Goal: Communication & Community: Ask a question

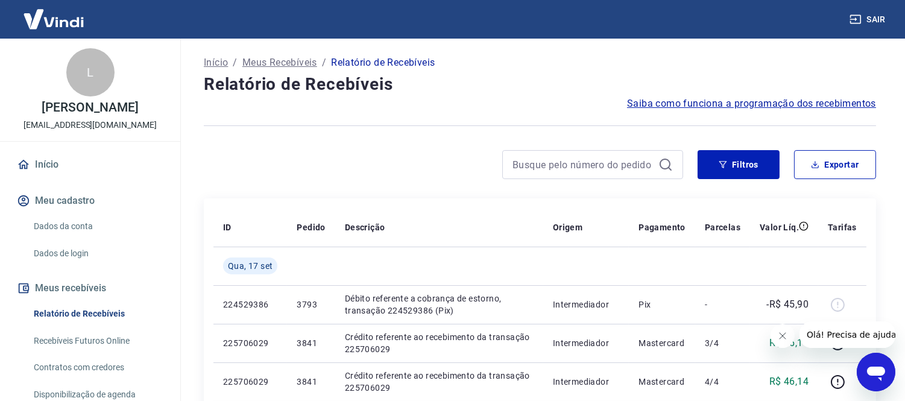
click at [866, 388] on div "Abrir janela de mensagens" at bounding box center [875, 371] width 36 height 36
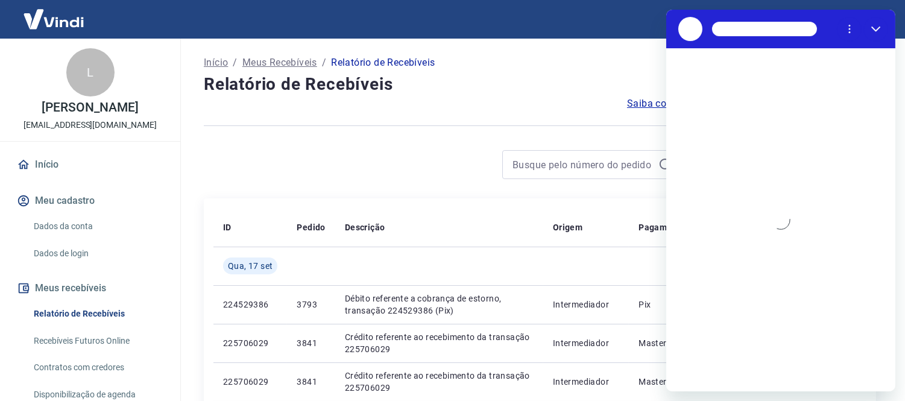
click at [736, 339] on div "Carregando conversa" at bounding box center [779, 219] width 229 height 343
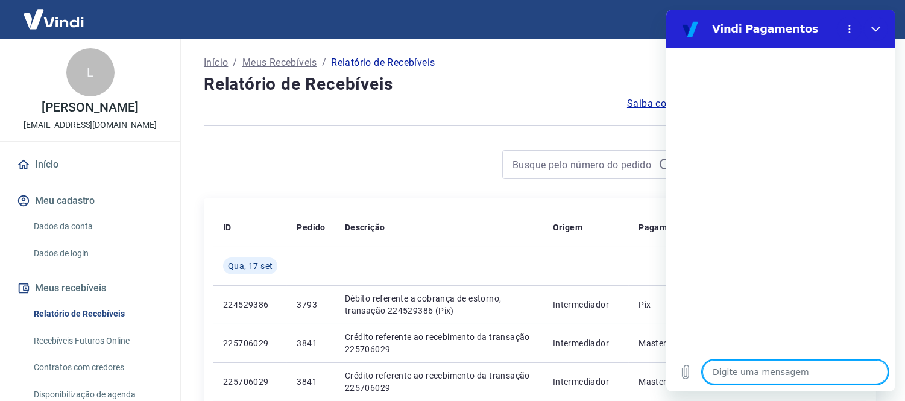
click at [743, 347] on div at bounding box center [779, 200] width 229 height 304
click at [762, 385] on div "Digite uma mensagem x" at bounding box center [779, 372] width 229 height 39
click at [761, 376] on textarea at bounding box center [795, 372] width 186 height 24
type textarea "bo"
type textarea "x"
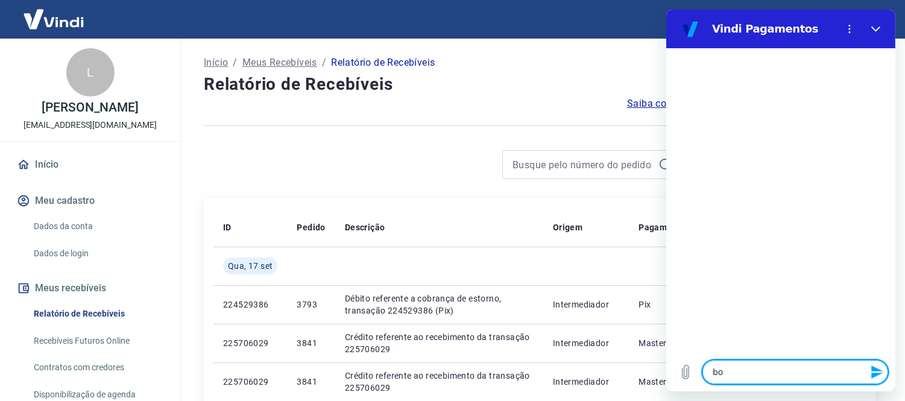
type textarea "bon"
type textarea "x"
type textarea "bon"
type textarea "x"
type textarea "bon"
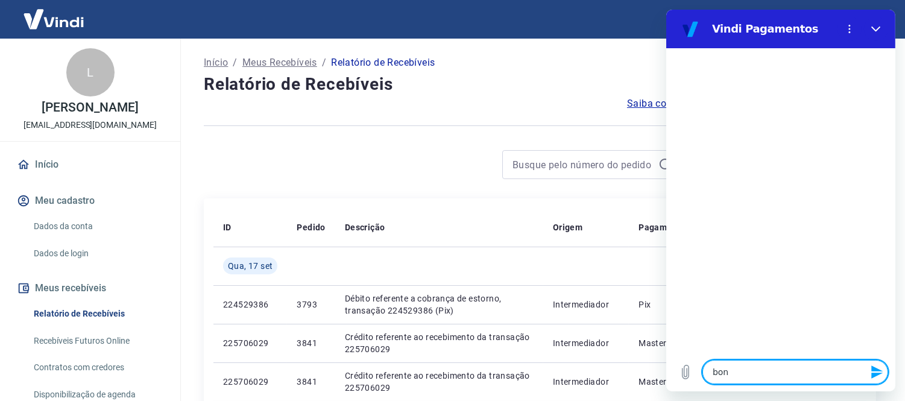
type textarea "x"
type textarea "bo"
type textarea "x"
type textarea "bom"
type textarea "x"
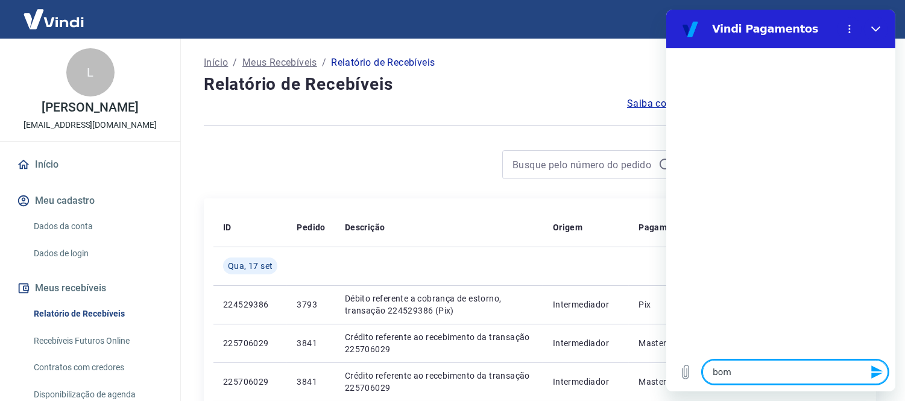
type textarea "bom"
type textarea "x"
type textarea "bom d"
type textarea "x"
type textarea "bom di"
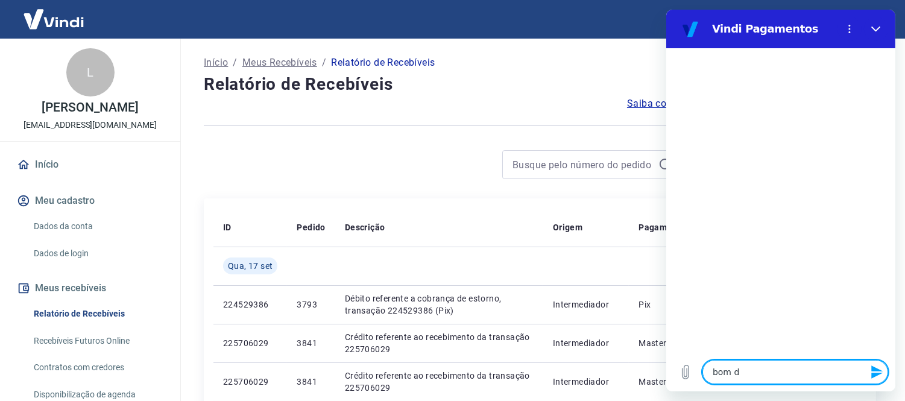
type textarea "x"
type textarea "bom di"
type textarea "x"
type textarea "bom di"
type textarea "x"
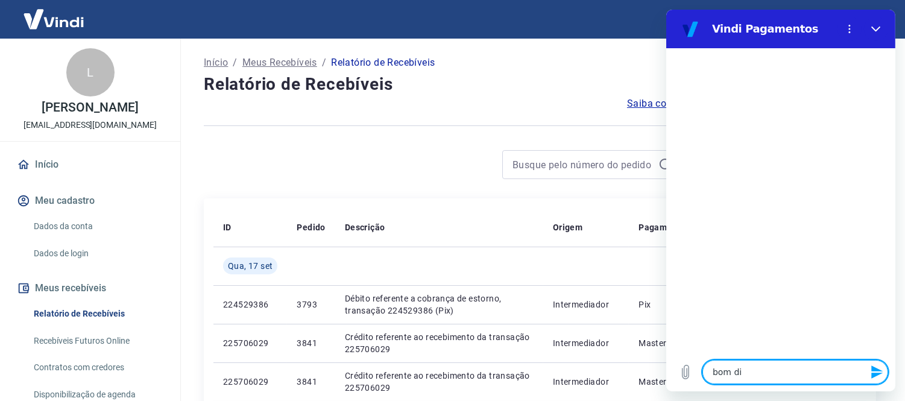
type textarea "bom din"
type textarea "x"
type textarea "bom di"
type textarea "x"
type textarea "bom dia"
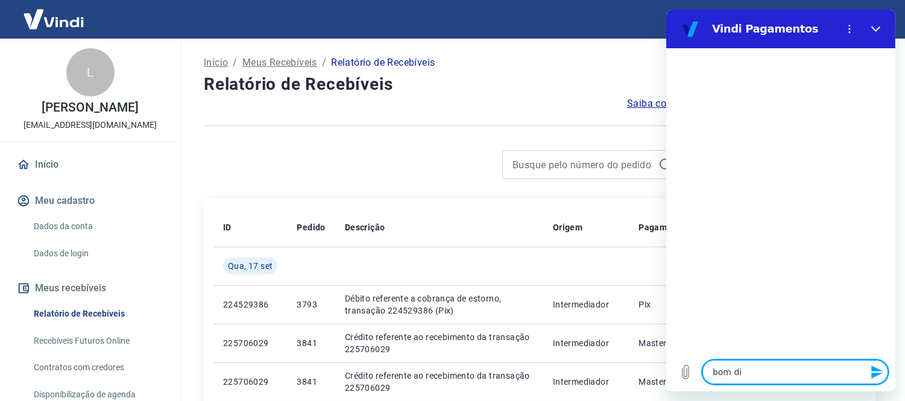
type textarea "x"
type textarea "bom dia"
type textarea "x"
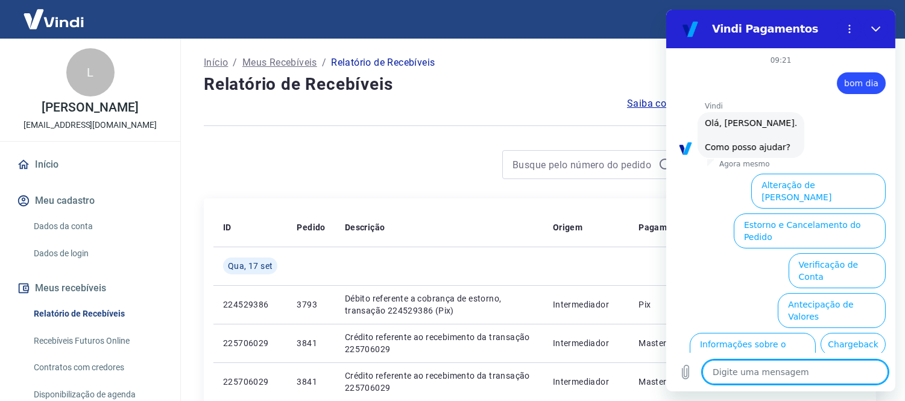
scroll to position [69, 0]
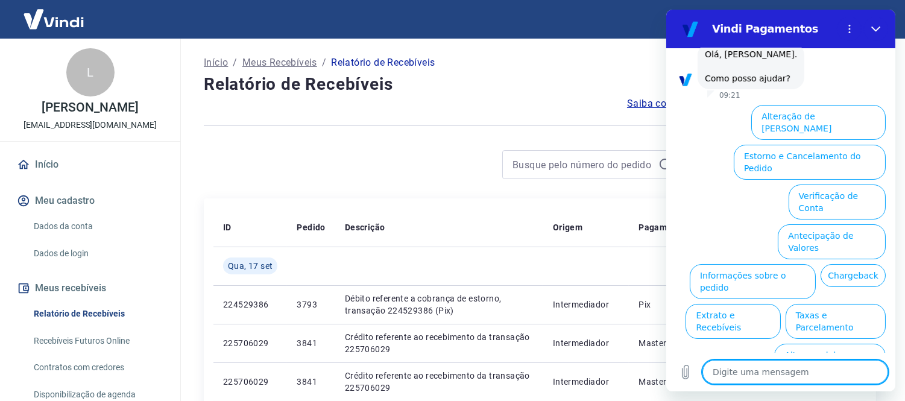
click at [764, 379] on textarea at bounding box center [795, 372] width 186 height 24
type textarea "b"
type textarea "x"
type textarea "bo"
type textarea "x"
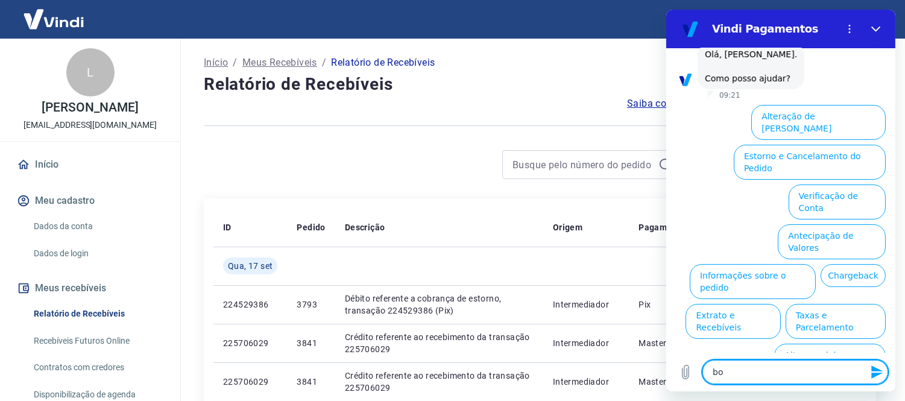
type textarea "bom"
type textarea "x"
type textarea "bom"
type textarea "x"
type textarea "bom d"
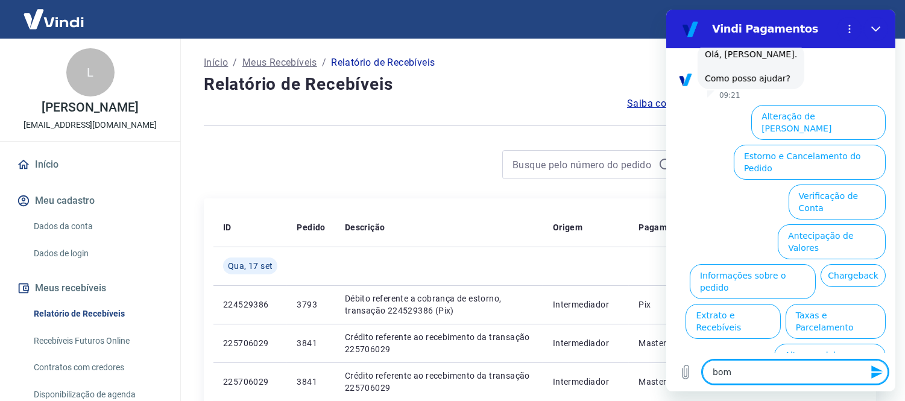
type textarea "x"
type textarea "bom di"
type textarea "x"
type textarea "bom dia"
type textarea "x"
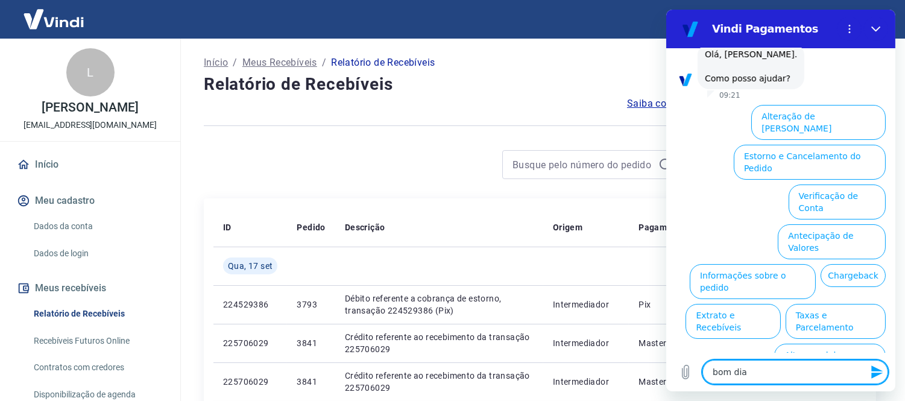
type textarea "bom dia"
type textarea "x"
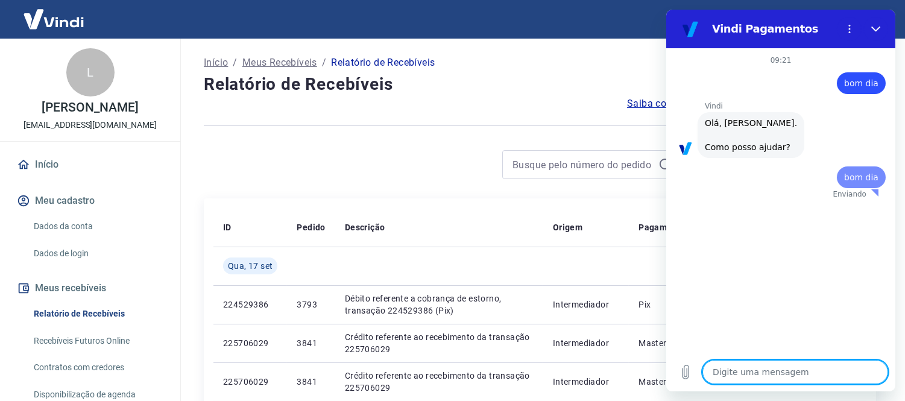
scroll to position [0, 0]
type textarea "x"
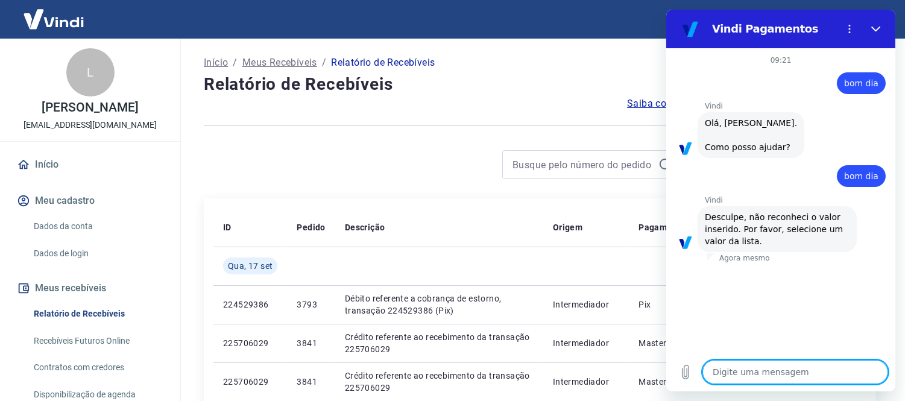
type textarea "t"
type textarea "x"
type textarea "tu"
type textarea "x"
type textarea "tud"
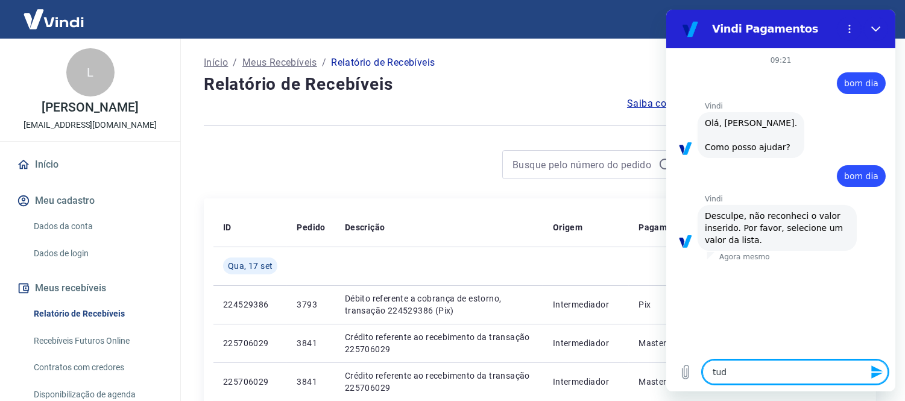
type textarea "x"
type textarea "tudo"
type textarea "x"
type textarea "tudo"
type textarea "x"
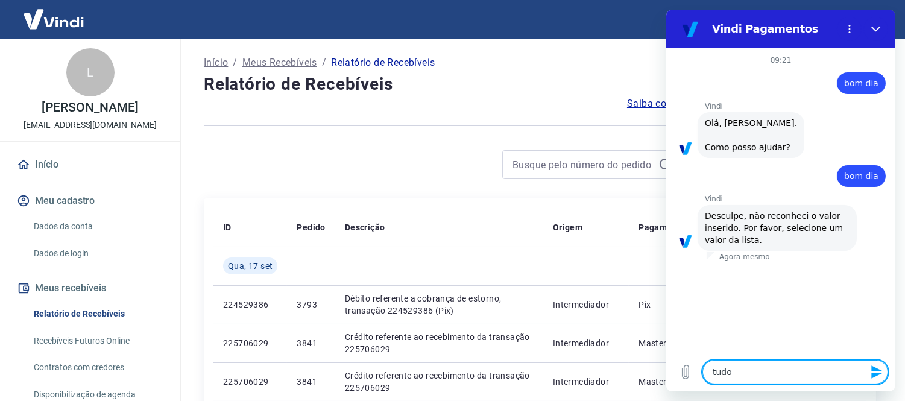
type textarea "tudo b"
type textarea "x"
type textarea "tudo be"
type textarea "x"
type textarea "tudo bem"
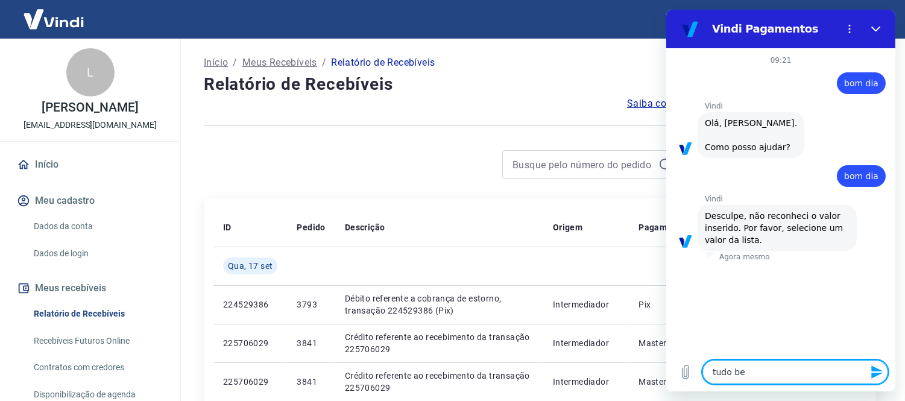
type textarea "x"
type textarea "tudo bem/"
type textarea "x"
type textarea "tudo bem"
type textarea "x"
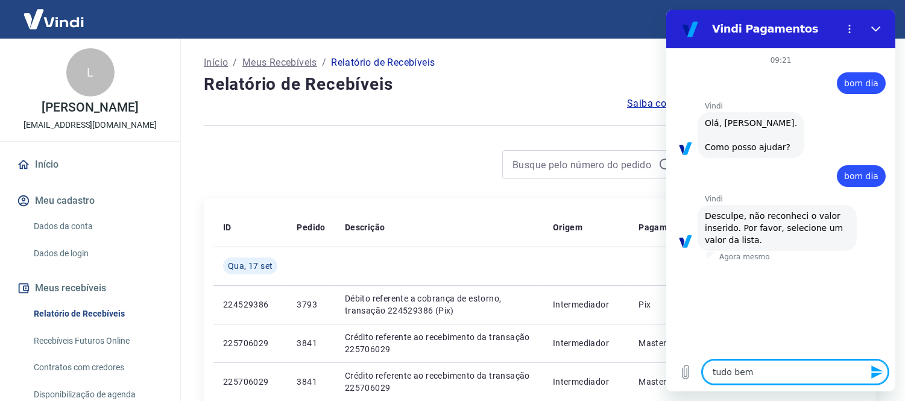
type textarea "tudo be"
type textarea "x"
type textarea "tudo b"
type textarea "x"
type textarea "tudo"
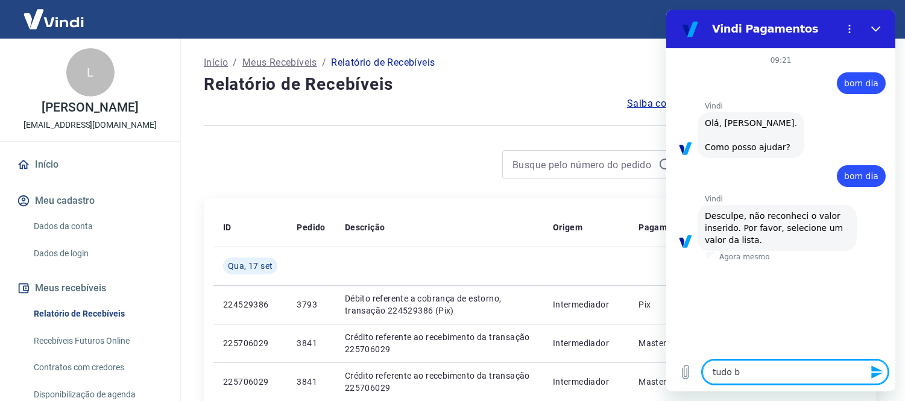
type textarea "x"
type textarea "tudo"
type textarea "x"
type textarea "tud"
type textarea "x"
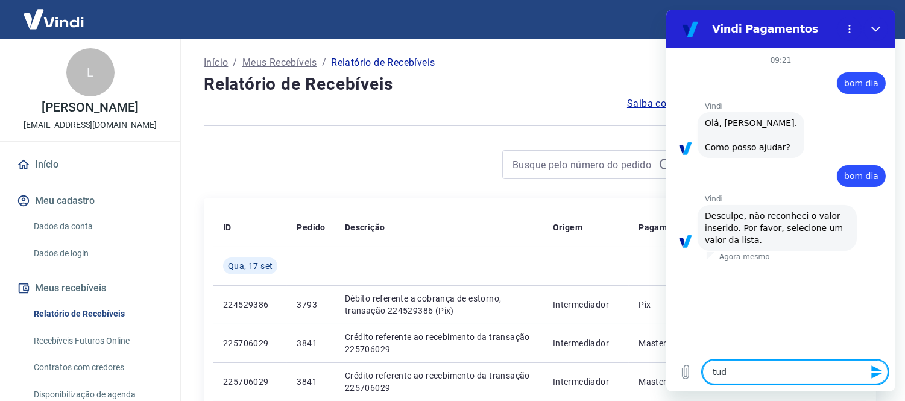
type textarea "tu"
type textarea "x"
type textarea "t"
type textarea "x"
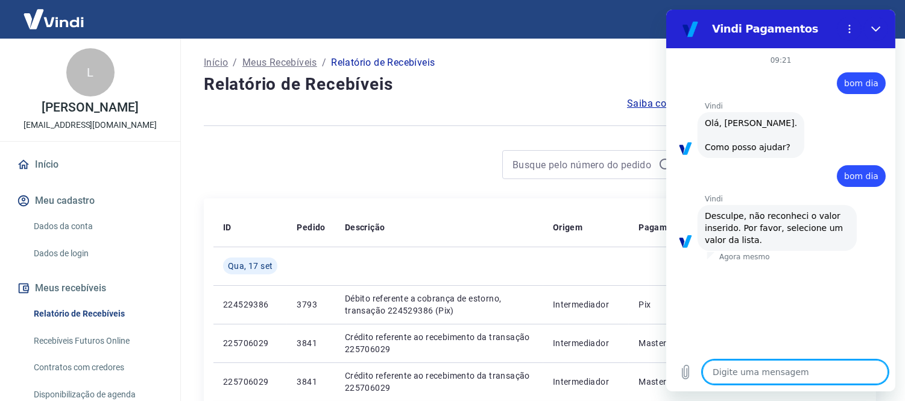
type textarea "f"
type textarea "x"
type textarea "fa"
type textarea "x"
type textarea "fal"
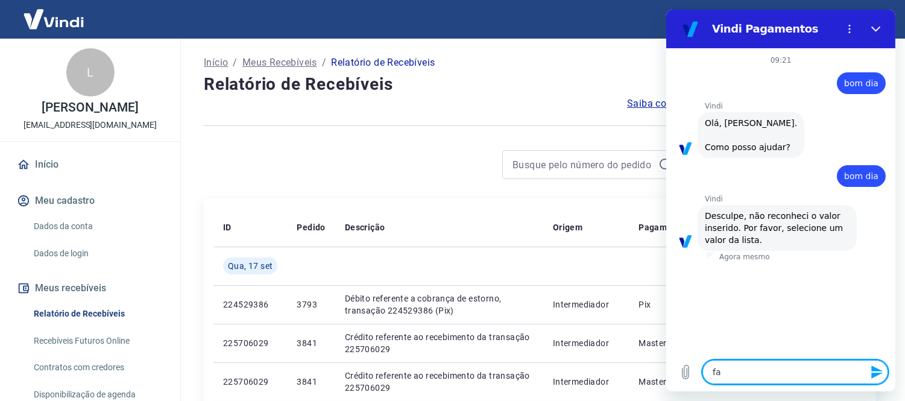
type textarea "x"
type textarea "fala"
type textarea "x"
type textarea "falar"
type textarea "x"
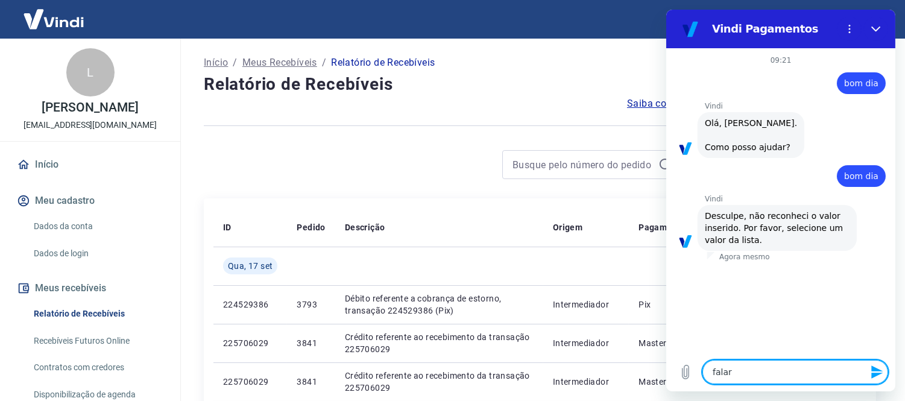
type textarea "falar"
type textarea "x"
type textarea "falar c"
type textarea "x"
type textarea "falar co"
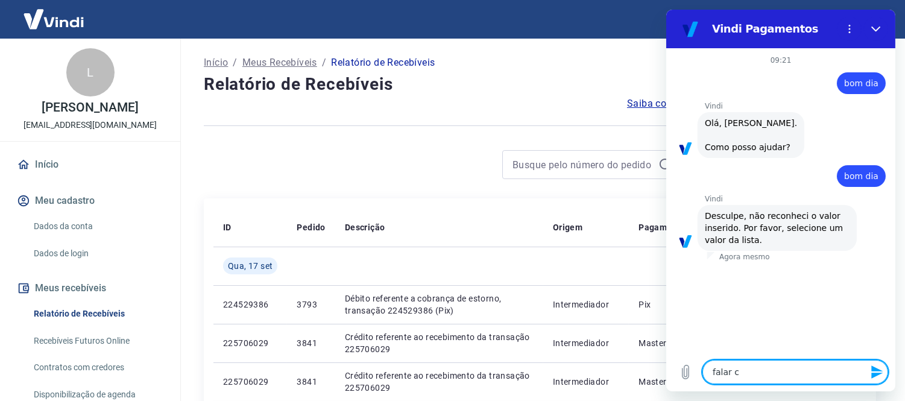
type textarea "x"
type textarea "falar com"
type textarea "x"
type textarea "falar com"
type textarea "x"
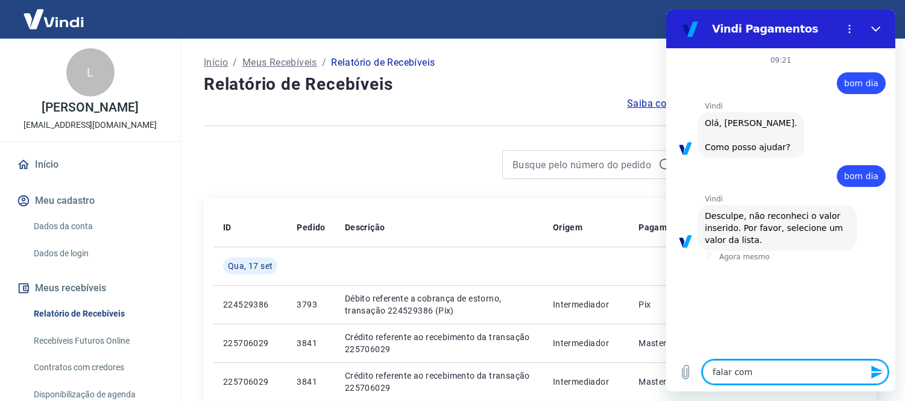
type textarea "falar com a"
type textarea "x"
type textarea "falar com at"
type textarea "x"
type textarea "falar com ate"
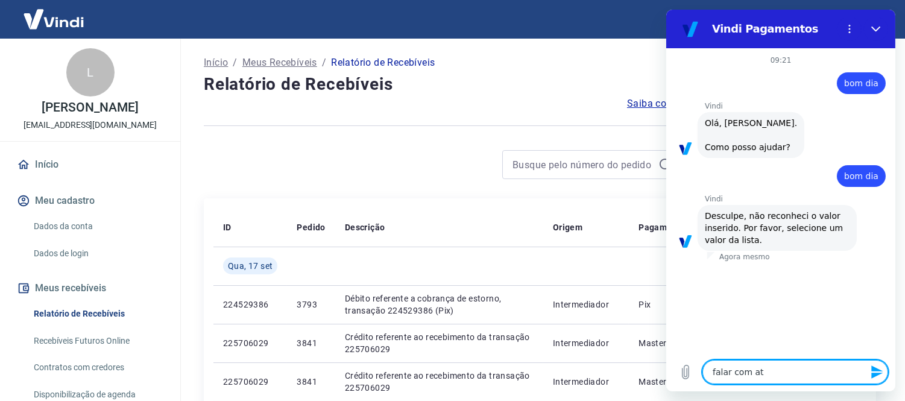
type textarea "x"
type textarea "falar com [GEOGRAPHIC_DATA]"
type textarea "x"
type textarea "falar com atend"
type textarea "x"
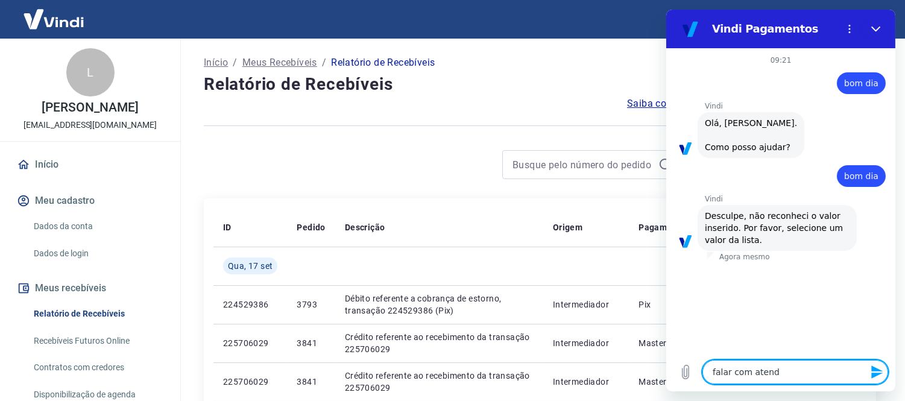
type textarea "falar com atende"
type textarea "x"
type textarea "falar com atenden"
type textarea "x"
type textarea "falar com atendent"
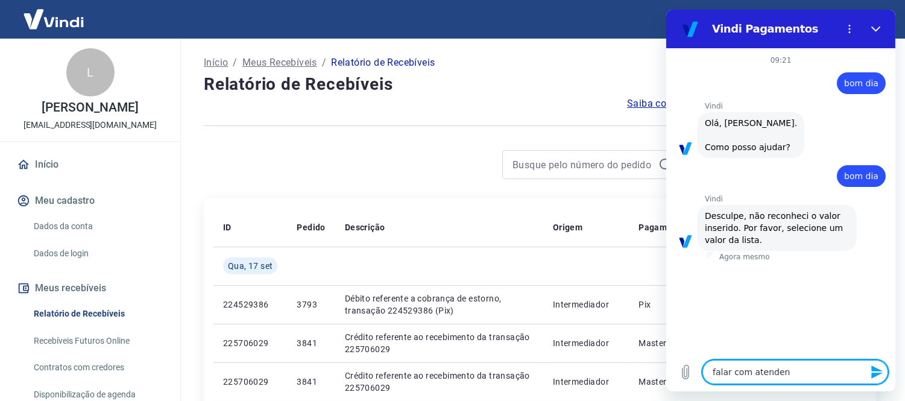
type textarea "x"
type textarea "falar com atendente"
type textarea "x"
type textarea "falar com atendente"
type textarea "x"
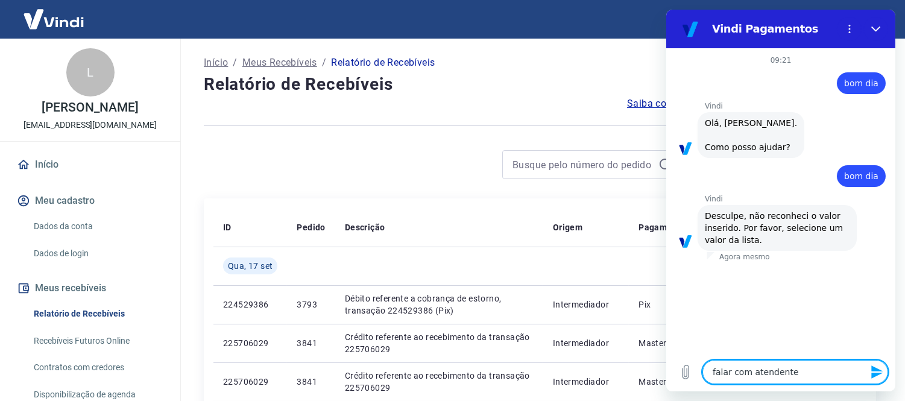
drag, startPoint x: 785, startPoint y: 379, endPoint x: 592, endPoint y: 400, distance: 194.0
click at [665, 391] on html "Vindi Pagamentos 09:21 diz: bom dia Enviado · 09:21 [PERSON_NAME] diz: [PERSON_…" at bounding box center [779, 201] width 229 height 382
type textarea "falar com atendente"
click at [867, 371] on button "Enviar mensagem" at bounding box center [875, 372] width 24 height 24
type textarea "x"
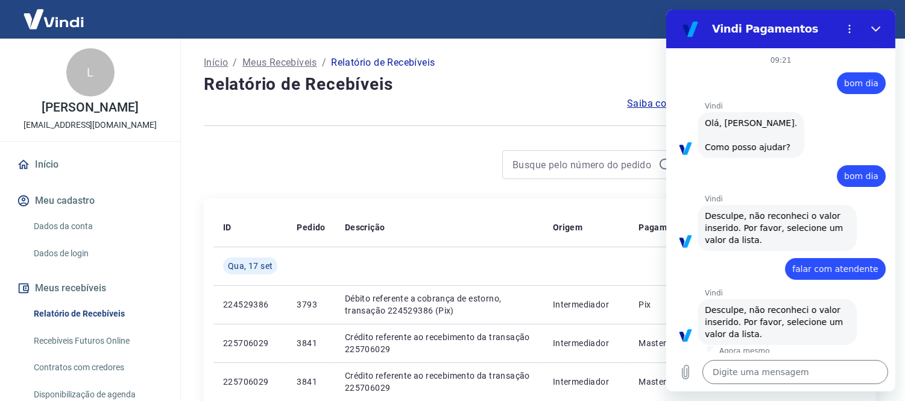
click at [749, 384] on div "Digite uma mensagem x" at bounding box center [779, 372] width 229 height 39
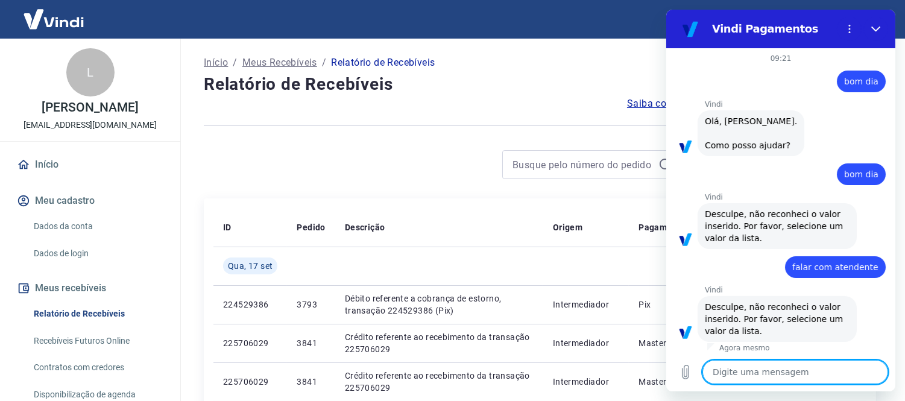
click at [749, 381] on textarea at bounding box center [795, 372] width 186 height 24
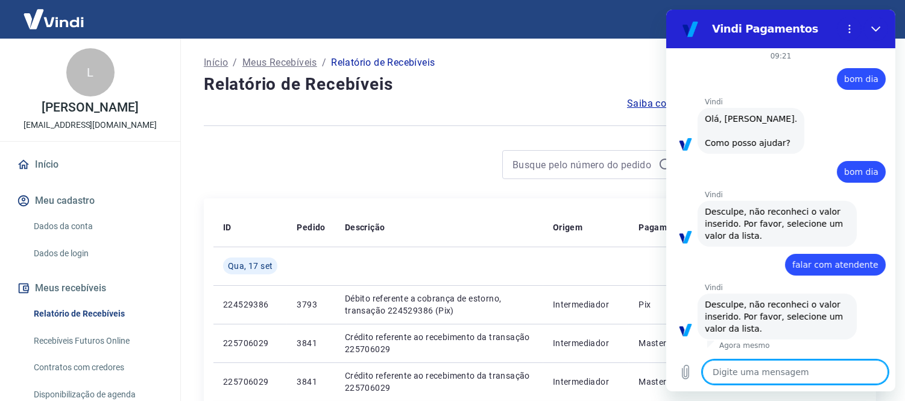
paste textarea "falar com atendente"
type textarea "falar com atendente"
type textarea "x"
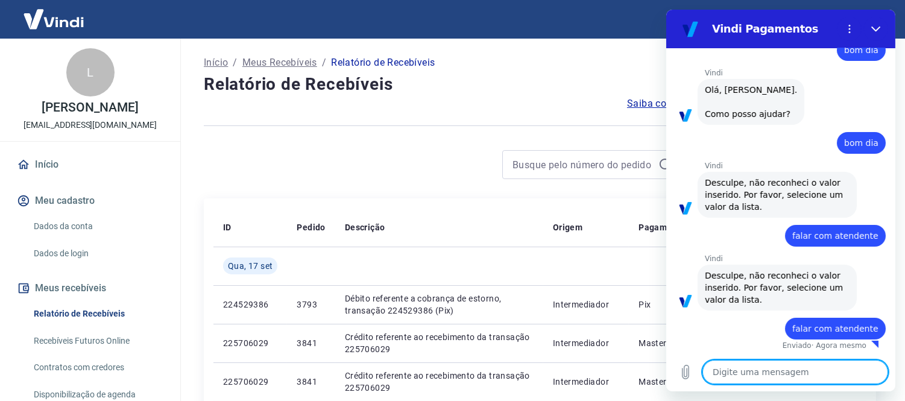
type textarea "x"
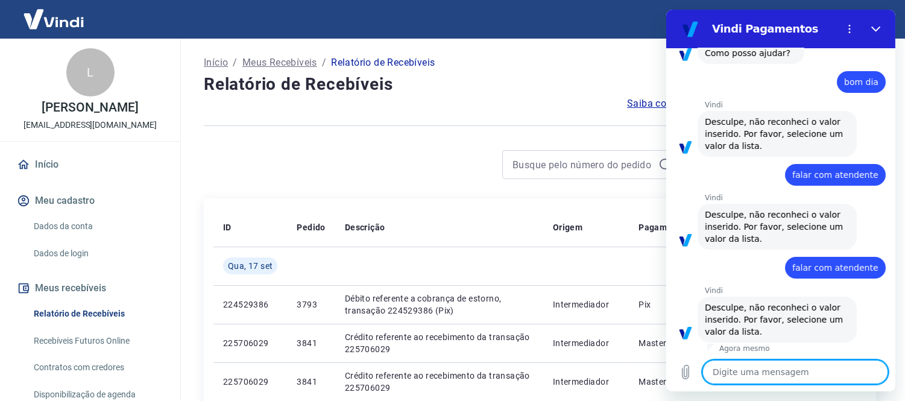
scroll to position [97, 0]
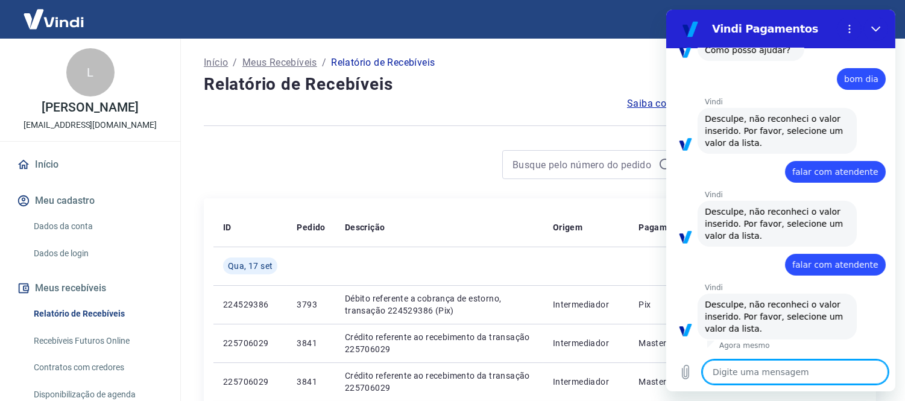
paste textarea "falar com atendente"
type textarea "falar com atendente"
type textarea "x"
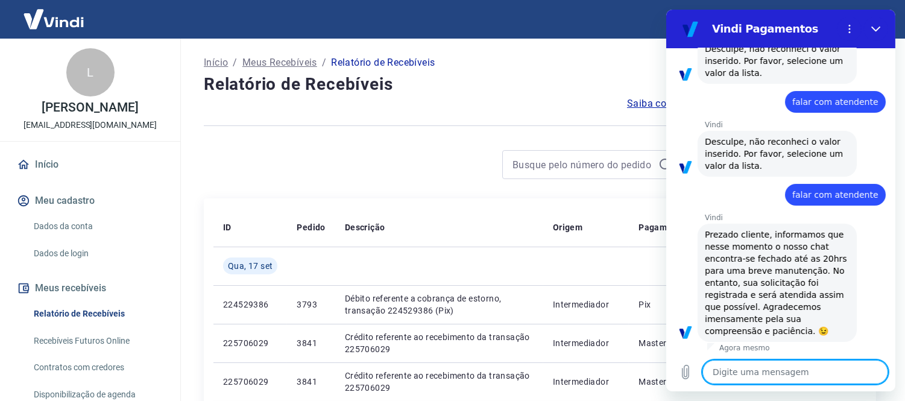
click at [788, 374] on textarea at bounding box center [795, 372] width 186 height 24
type textarea "x"
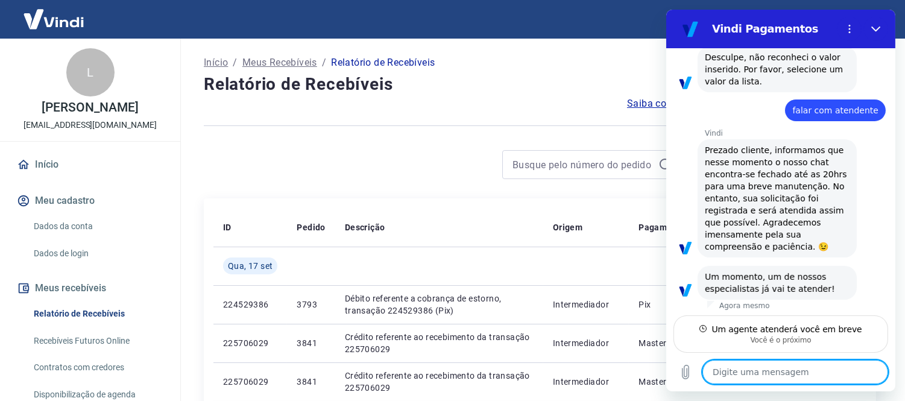
scroll to position [347, 0]
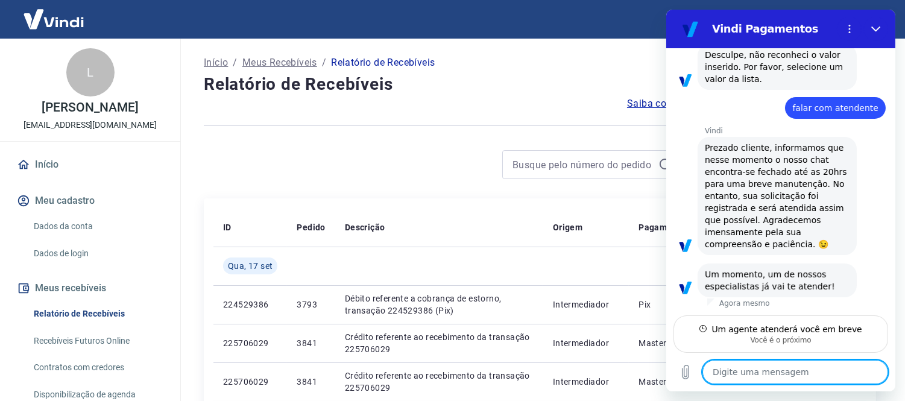
type textarea "b"
type textarea "x"
type textarea "bo"
type textarea "x"
type textarea "bom"
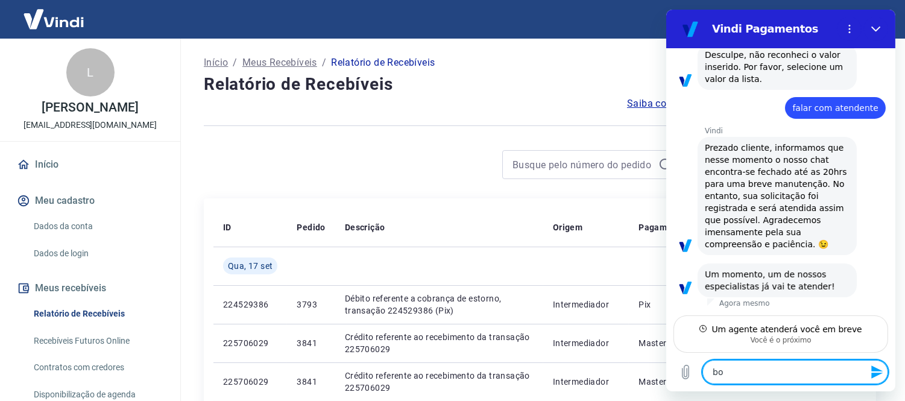
type textarea "x"
type textarea "bom"
type textarea "x"
type textarea "bom d"
type textarea "x"
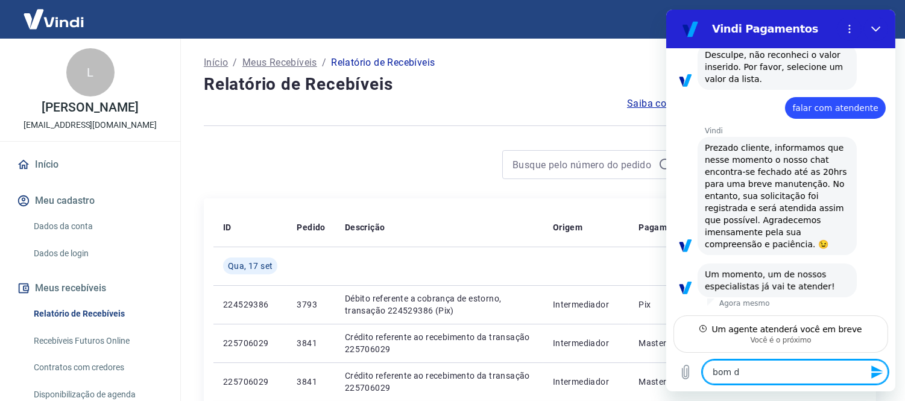
type textarea "bom di"
type textarea "x"
type textarea "bom dia"
type textarea "x"
type textarea "bom dia,"
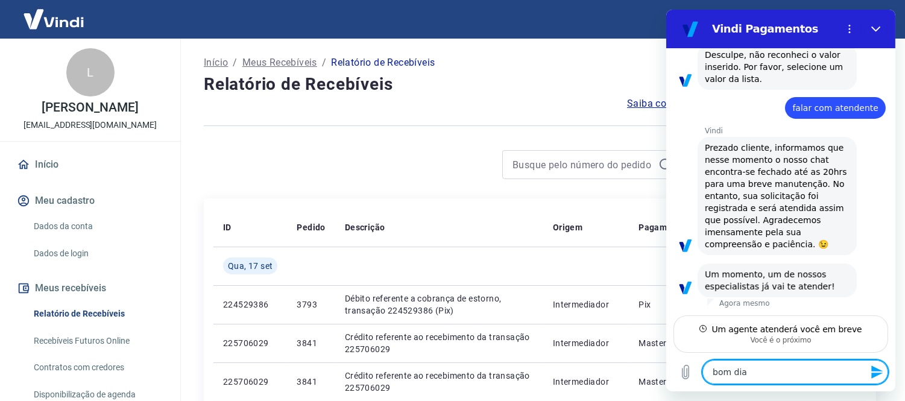
type textarea "x"
type textarea "bom dia,"
type textarea "x"
type textarea "bom dia, t"
type textarea "x"
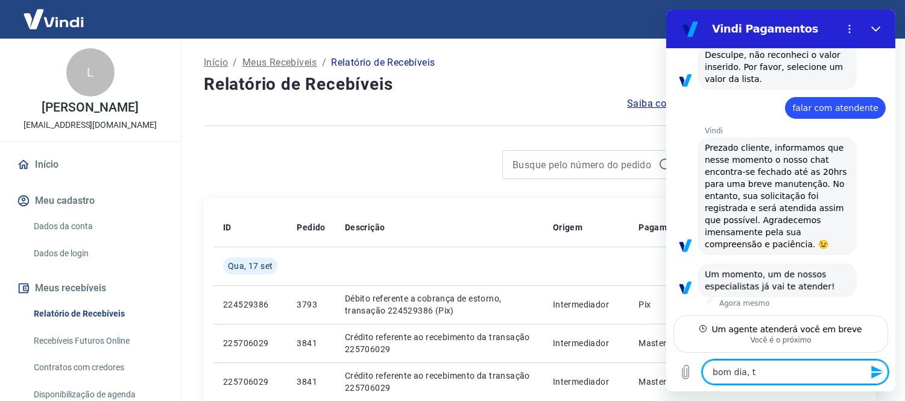
type textarea "bom dia, tu"
type textarea "x"
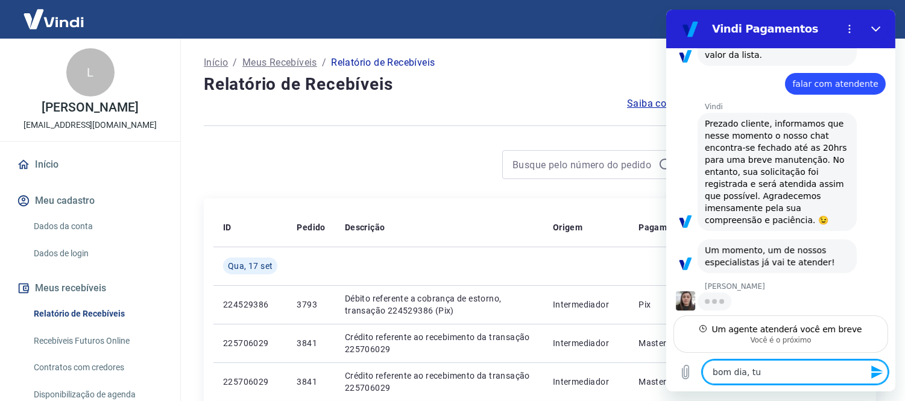
type textarea "bom dia, tud"
type textarea "x"
type textarea "bom dia, tudo"
type textarea "x"
type textarea "bom dia, tudo"
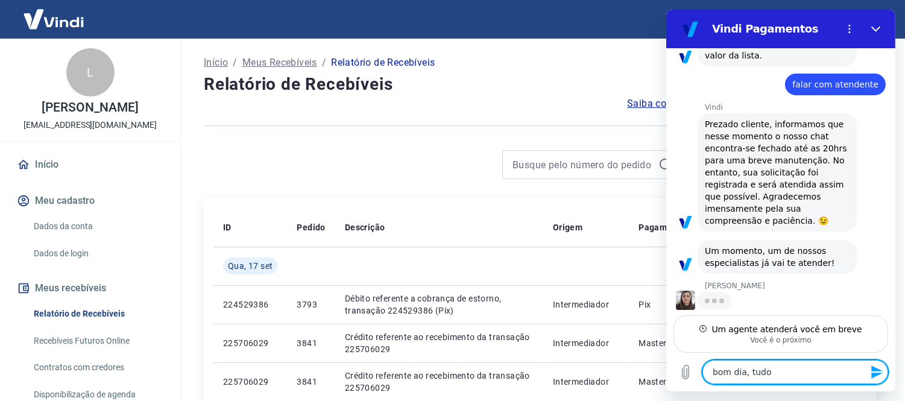
type textarea "x"
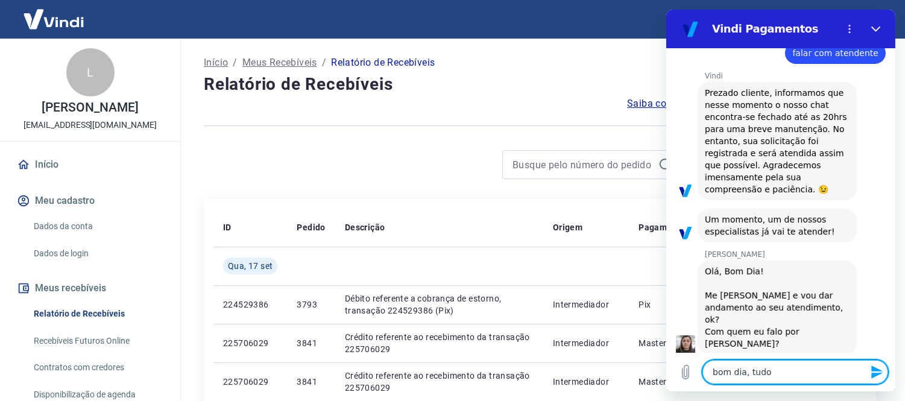
type textarea "bom dia, tudo b"
type textarea "x"
type textarea "bom dia, tudo be"
type textarea "x"
type textarea "bom dia, tudo bem"
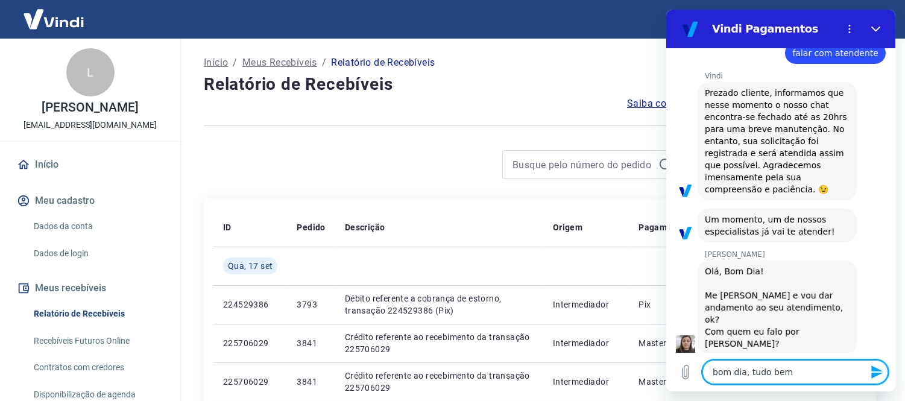
type textarea "x"
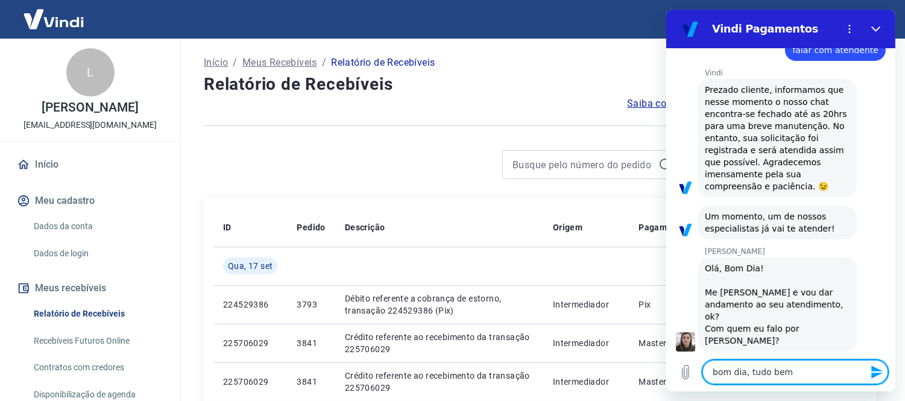
type textarea "bom dia, tudo bem?"
type textarea "x"
type textarea "bom dia, tudo bem?"
type textarea "x"
type textarea "bom dia, tudo bem? o"
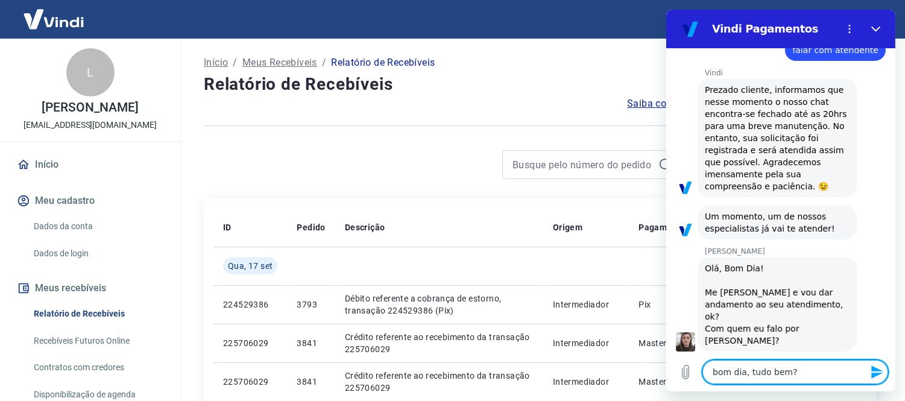
type textarea "x"
type textarea "bom dia, tudo bem? on"
type textarea "x"
type textarea "bom dia, tudo bem? ont"
type textarea "x"
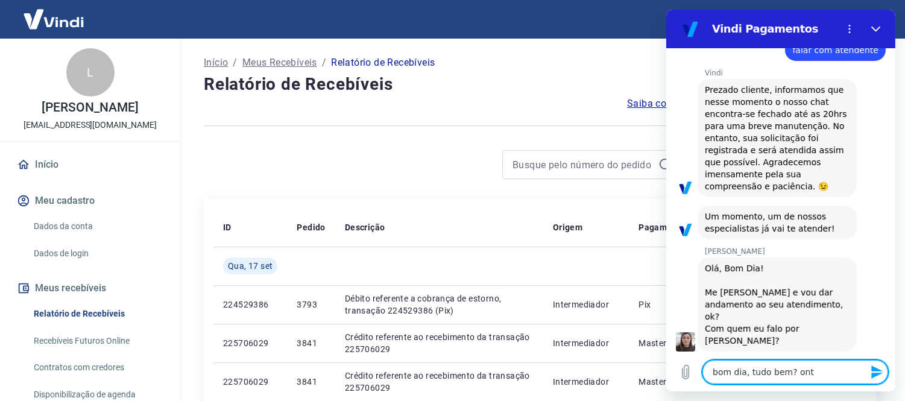
type textarea "bom dia, tudo bem? onte"
type textarea "x"
type textarea "bom dia, tudo bem? ontem"
type textarea "x"
type textarea "bom dia, tudo bem? ontem"
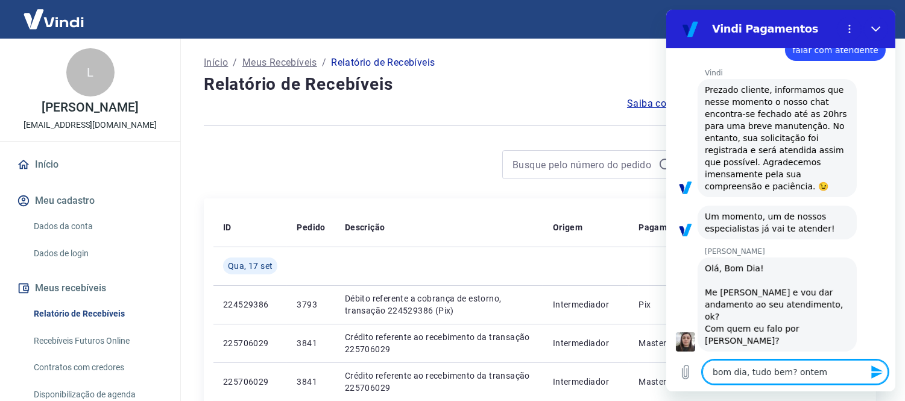
type textarea "x"
type textarea "bom dia, tudo bem? ontem s"
type textarea "x"
type textarea "bom dia, tudo bem? ontem so"
type textarea "x"
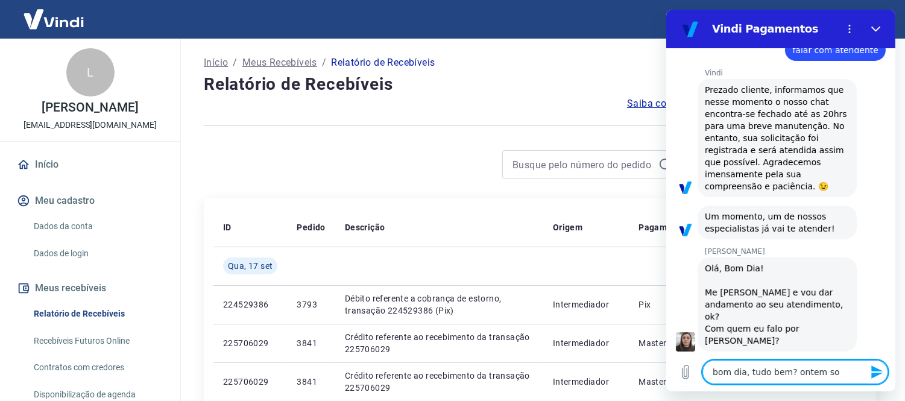
type textarea "bom dia, tudo bem? ontem sol"
type textarea "x"
type textarea "bom dia, tudo bem? ontem soli"
type textarea "x"
type textarea "bom dia, tudo bem? ontem solic"
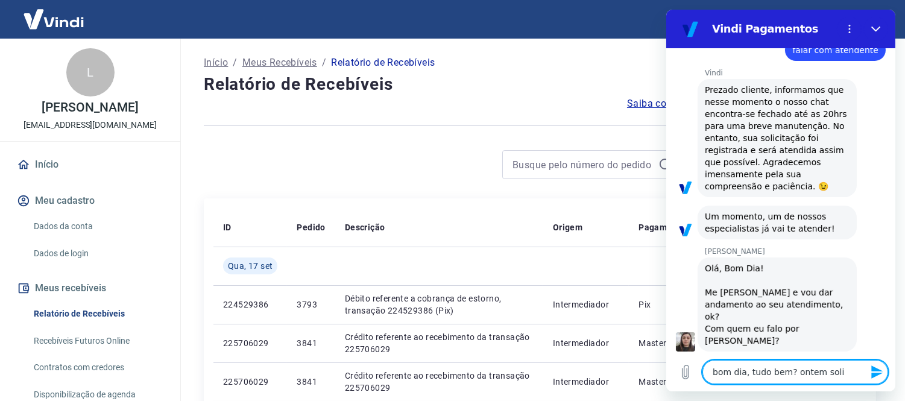
type textarea "x"
type textarea "bom dia, tudo bem? ontem solici"
type textarea "x"
type textarea "bom dia, tudo bem? ontem solicit"
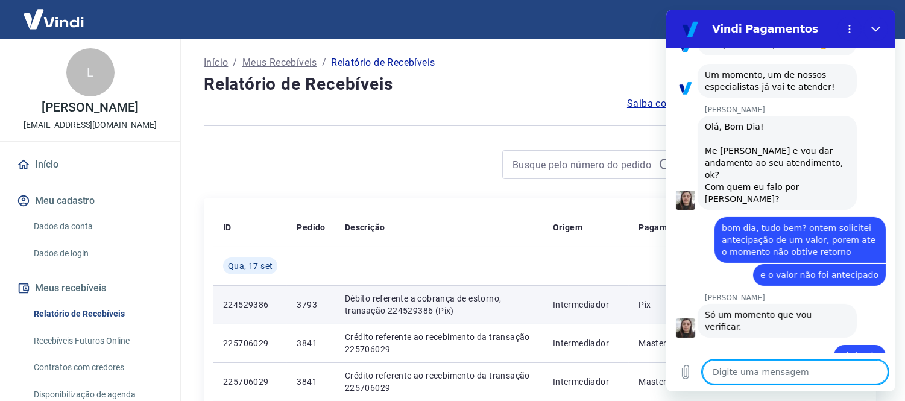
scroll to position [549, 0]
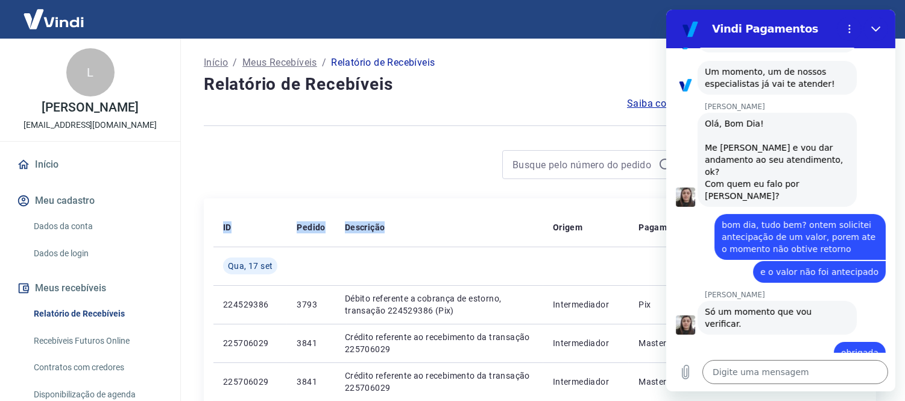
drag, startPoint x: 431, startPoint y: 217, endPoint x: 413, endPoint y: 160, distance: 59.9
click at [413, 160] on div at bounding box center [443, 164] width 479 height 29
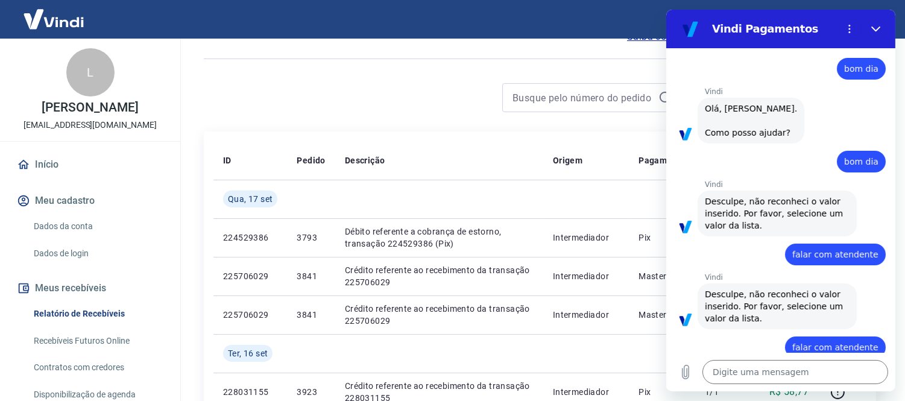
scroll to position [13, 0]
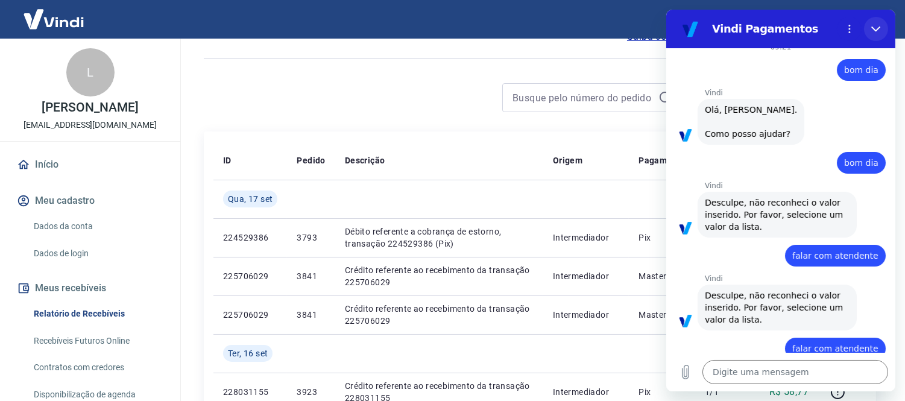
click at [882, 35] on button "Fechar" at bounding box center [875, 29] width 24 height 24
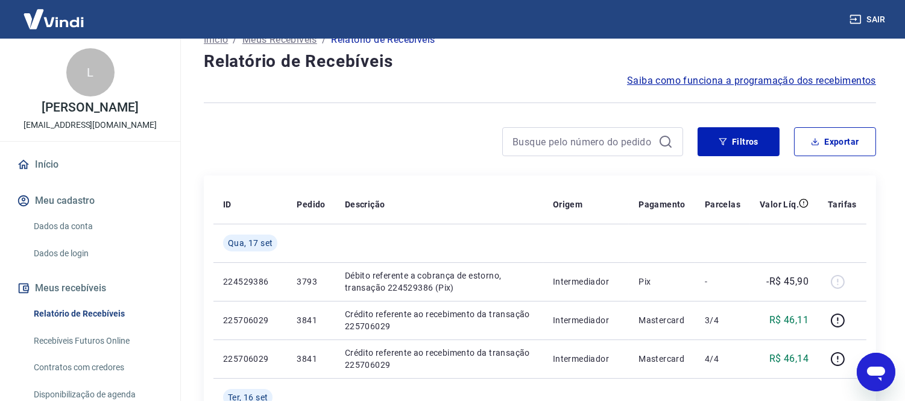
scroll to position [0, 0]
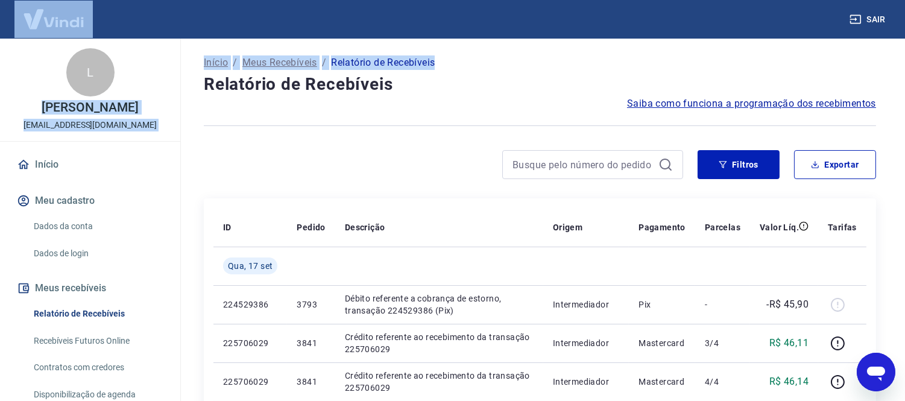
drag, startPoint x: 501, startPoint y: 37, endPoint x: 501, endPoint y: 46, distance: 9.0
click at [501, 46] on div "Sair L [PERSON_NAME] [EMAIL_ADDRESS][DOMAIN_NAME] Início Meu cadastro Dados da …" at bounding box center [452, 200] width 905 height 401
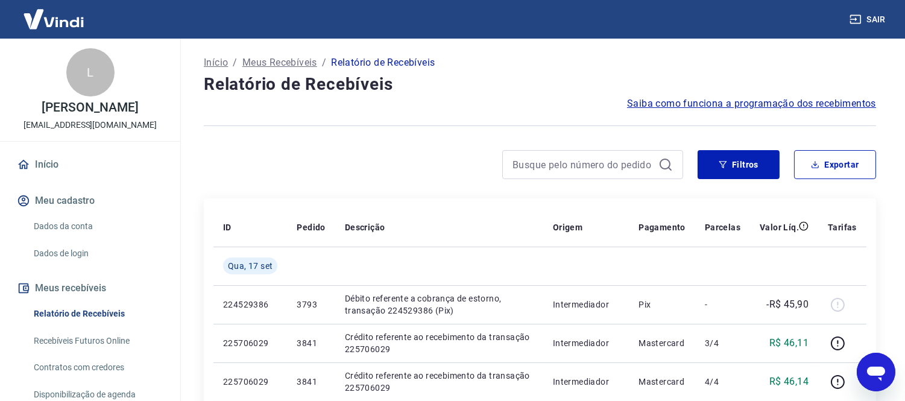
drag, startPoint x: 882, startPoint y: 359, endPoint x: 1046, endPoint y: 683, distance: 363.1
click at [882, 359] on div "Abrir janela de mensagens" at bounding box center [875, 371] width 36 height 36
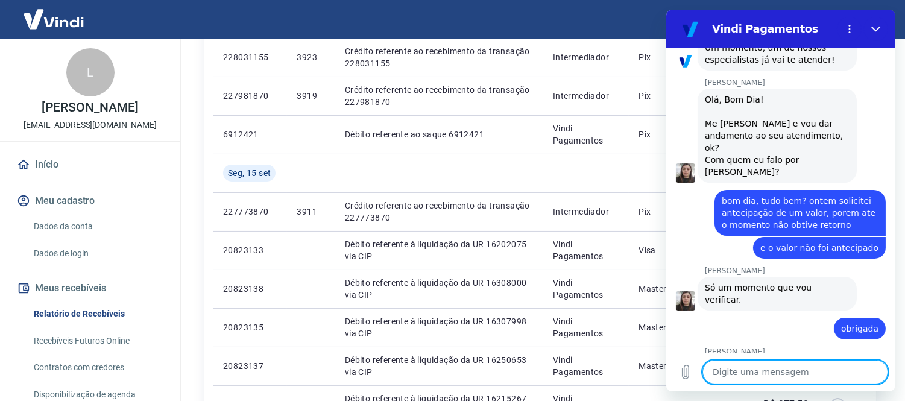
scroll to position [571, 0]
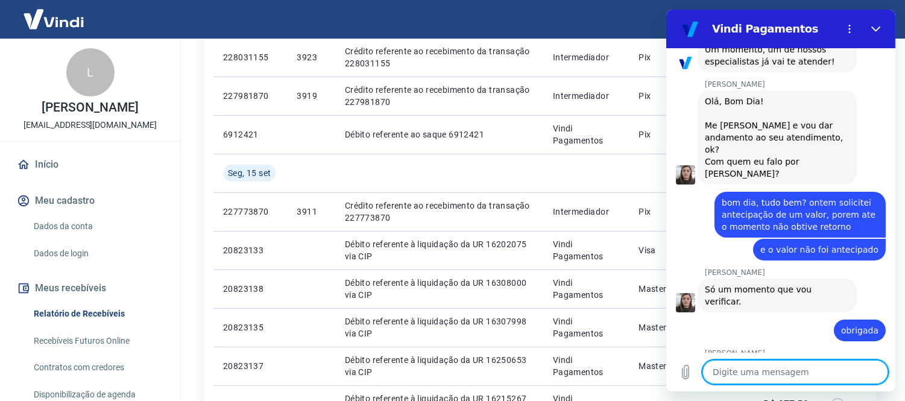
click at [754, 348] on p "[PERSON_NAME]" at bounding box center [799, 353] width 190 height 10
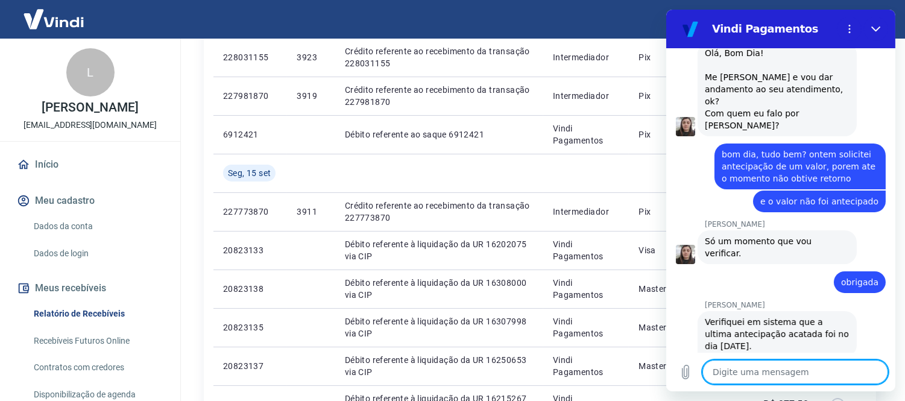
scroll to position [618, 0]
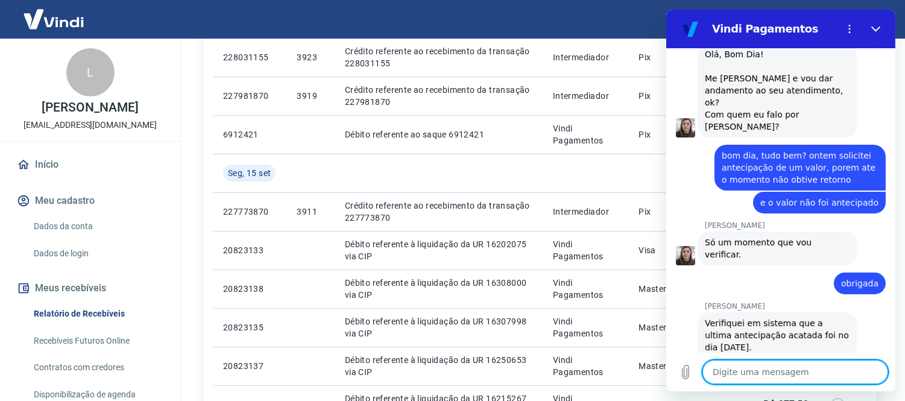
click at [785, 390] on div "Digite uma mensagem x" at bounding box center [779, 372] width 229 height 39
click at [779, 382] on textarea at bounding box center [795, 372] width 186 height 24
drag, startPoint x: 715, startPoint y: 325, endPoint x: 794, endPoint y: 304, distance: 81.0
click at [794, 317] on span "Verifiquei em sistema que a ultima antecipação acatada foi no dia [DATE]." at bounding box center [776, 335] width 145 height 36
click at [783, 317] on span "Verifiquei em sistema que a ultima antecipação acatada foi no dia [DATE]." at bounding box center [776, 335] width 145 height 36
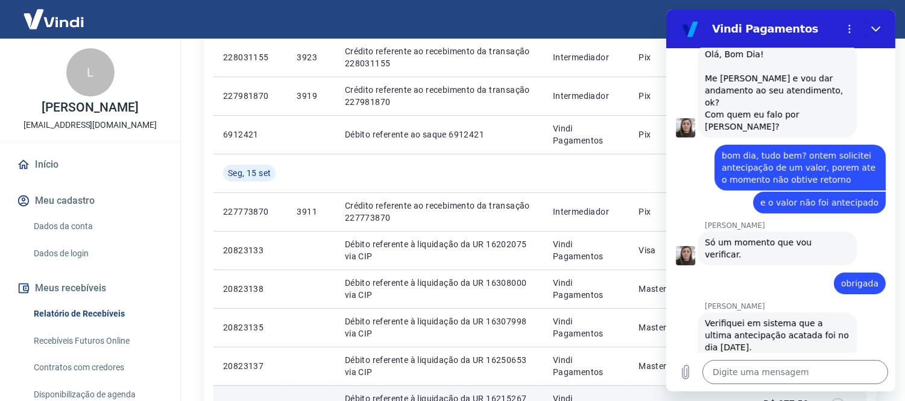
click at [766, 392] on td "-R$ 277,53" at bounding box center [784, 404] width 68 height 39
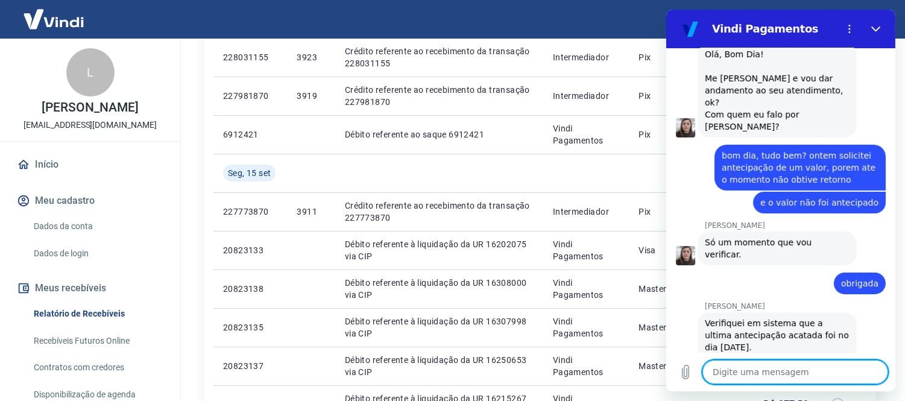
click at [763, 383] on textarea at bounding box center [795, 372] width 186 height 24
drag, startPoint x: 763, startPoint y: 383, endPoint x: 1428, endPoint y: 402, distance: 665.1
click at [763, 383] on textarea at bounding box center [795, 372] width 186 height 24
click at [738, 381] on textarea at bounding box center [795, 372] width 186 height 24
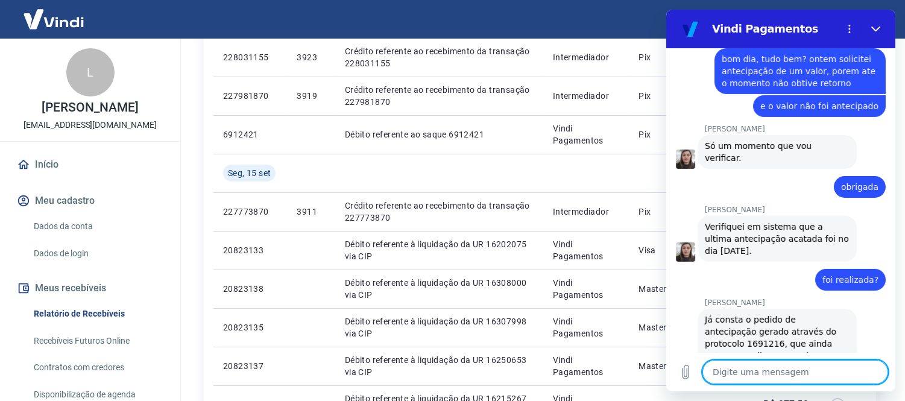
scroll to position [718, 0]
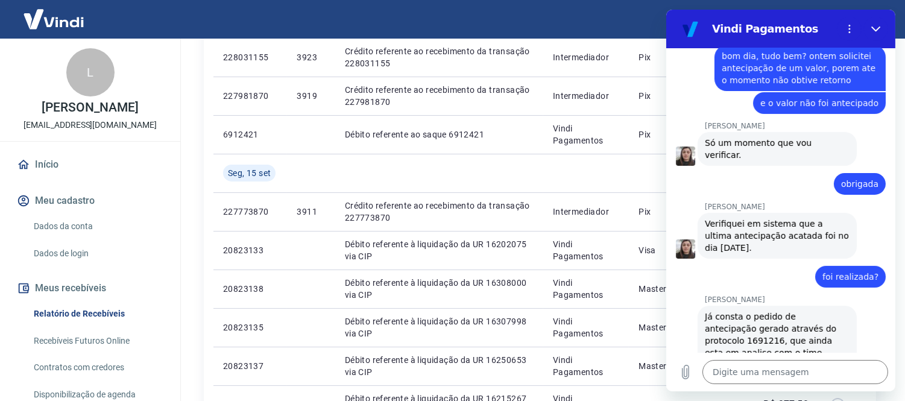
drag, startPoint x: 770, startPoint y: 327, endPoint x: 840, endPoint y: 330, distance: 70.0
click at [840, 330] on div "[PERSON_NAME] diz: Já consta o pedido de antecipação gerado através do protocol…" at bounding box center [776, 341] width 159 height 70
click at [805, 356] on div "Digite uma mensagem x" at bounding box center [779, 372] width 229 height 39
click at [805, 374] on textarea at bounding box center [795, 372] width 186 height 24
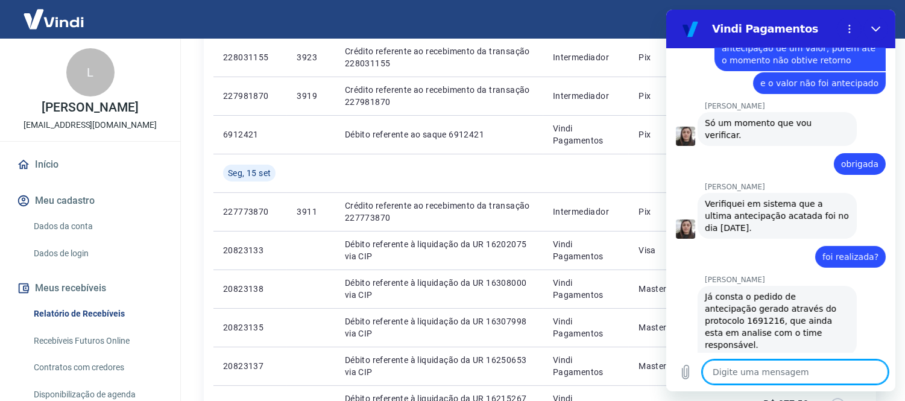
scroll to position [740, 0]
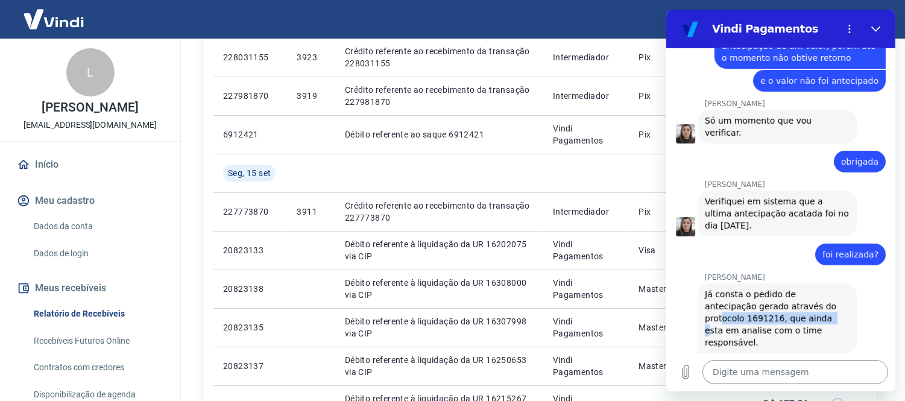
drag, startPoint x: 791, startPoint y: 278, endPoint x: 793, endPoint y: 360, distance: 82.0
click at [784, 305] on span "Já consta o pedido de antecipação gerado através do protocolo 1691216, que aind…" at bounding box center [776, 318] width 145 height 60
click at [791, 376] on textarea at bounding box center [795, 372] width 186 height 24
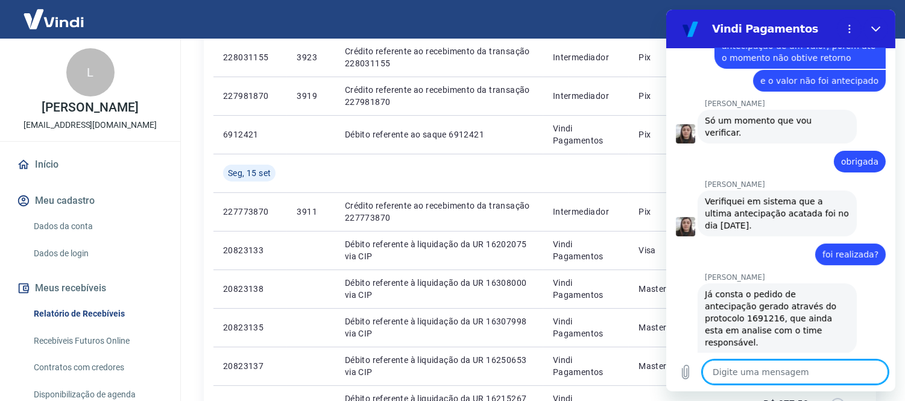
click at [790, 379] on textarea at bounding box center [795, 372] width 186 height 24
click at [811, 375] on textarea at bounding box center [795, 372] width 186 height 24
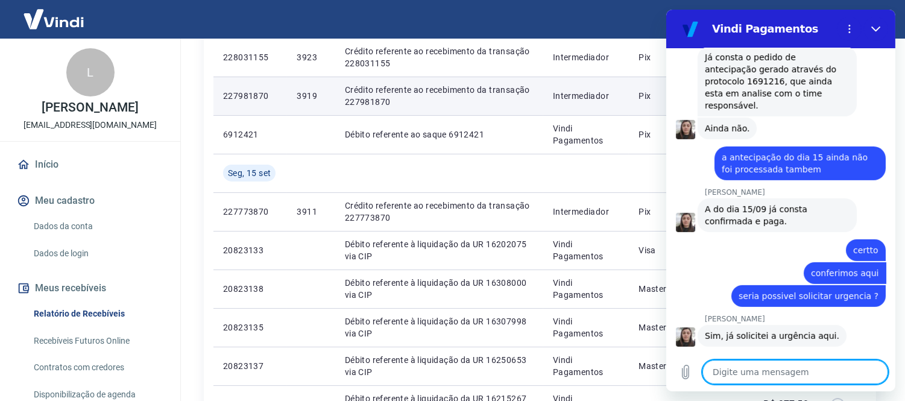
scroll to position [1028, 0]
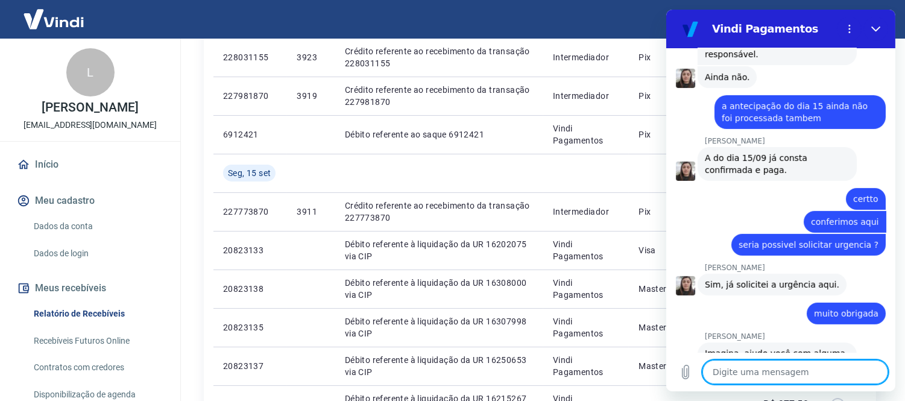
click at [770, 381] on textarea at bounding box center [795, 372] width 186 height 24
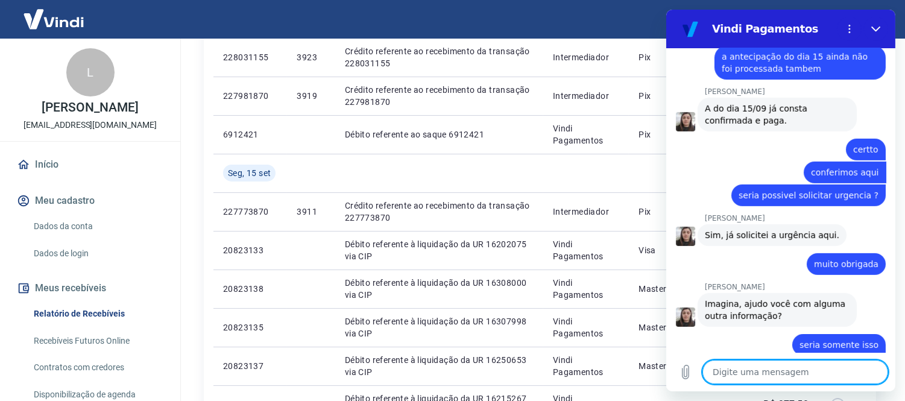
scroll to position [1080, 0]
